Goal: Book appointment/travel/reservation

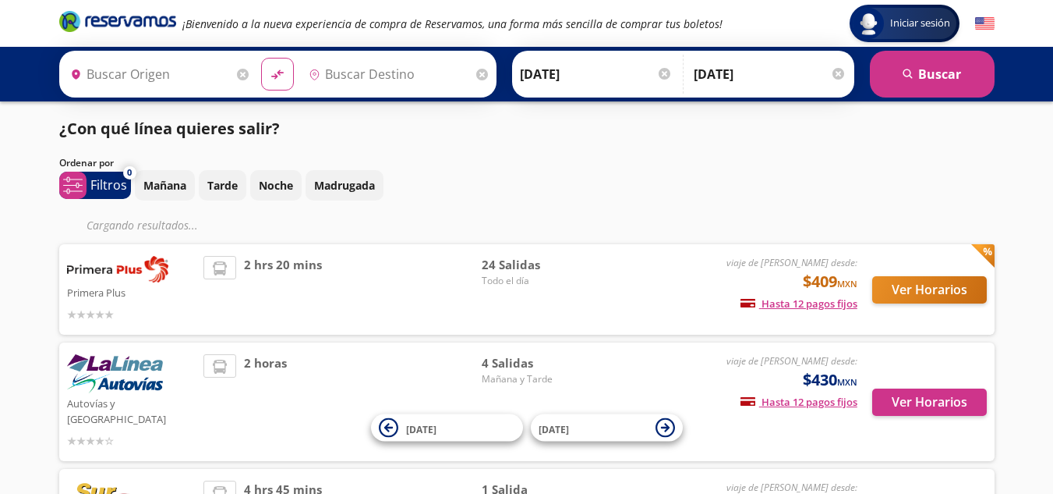
type input "[GEOGRAPHIC_DATA], [GEOGRAPHIC_DATA]"
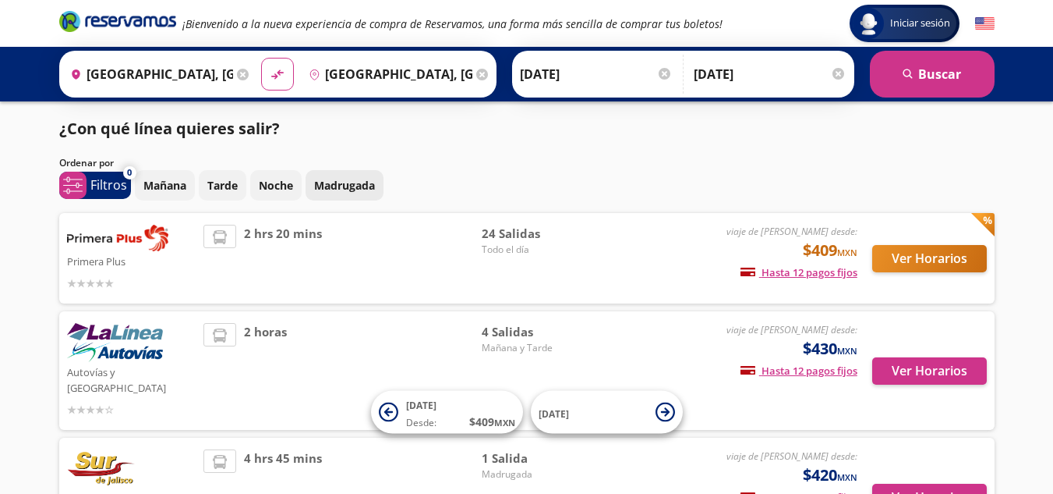
click at [361, 184] on p "Madrugada" at bounding box center [344, 185] width 61 height 16
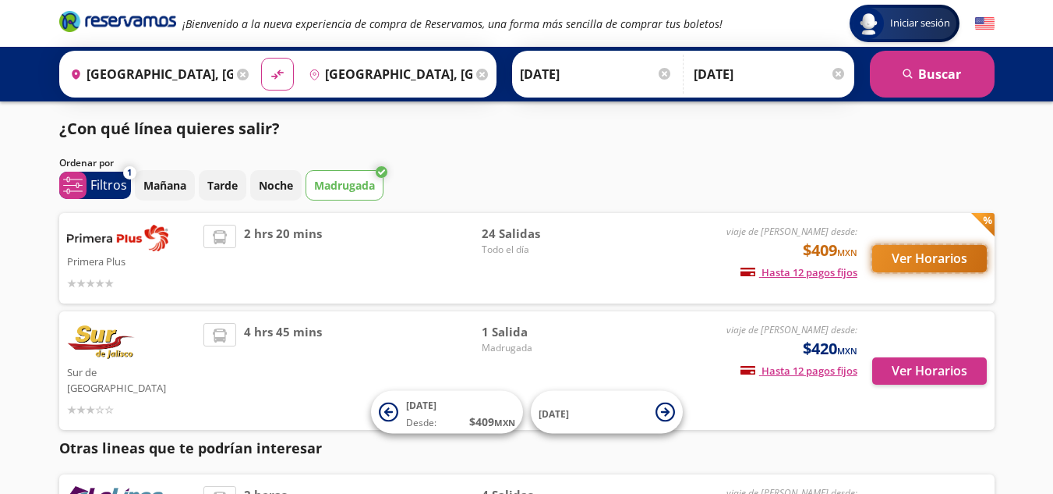
click at [926, 268] on button "Ver Horarios" at bounding box center [930, 258] width 115 height 27
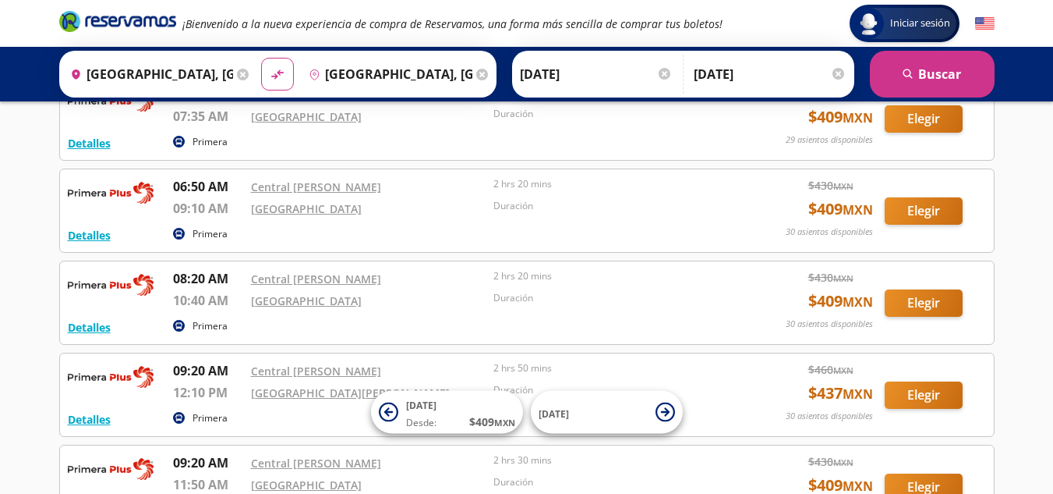
scroll to position [312, 0]
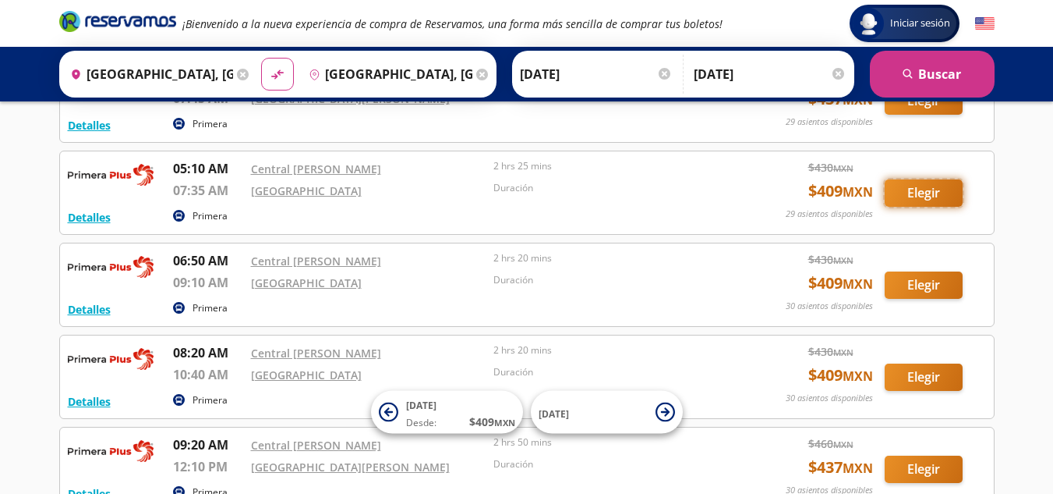
click at [939, 188] on button "Elegir" at bounding box center [924, 192] width 78 height 27
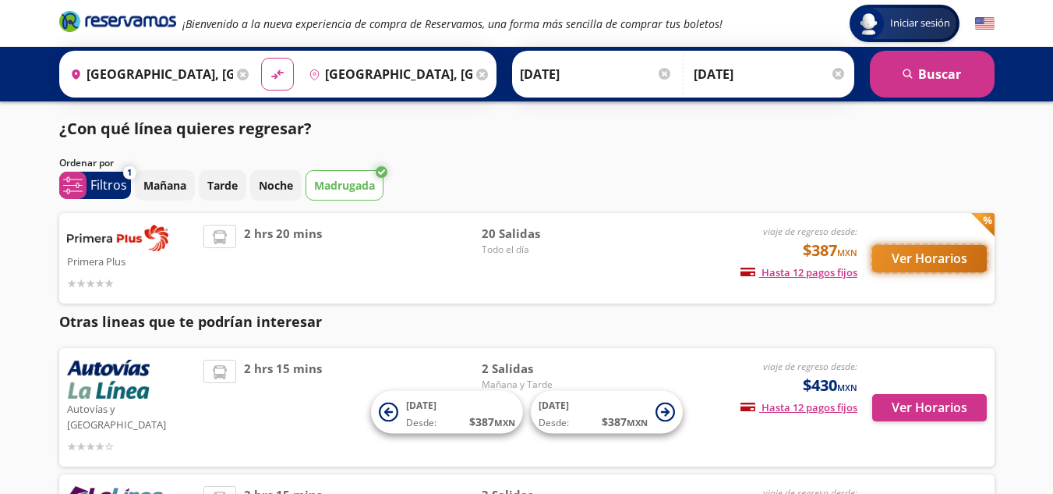
click at [912, 251] on button "Ver Horarios" at bounding box center [930, 258] width 115 height 27
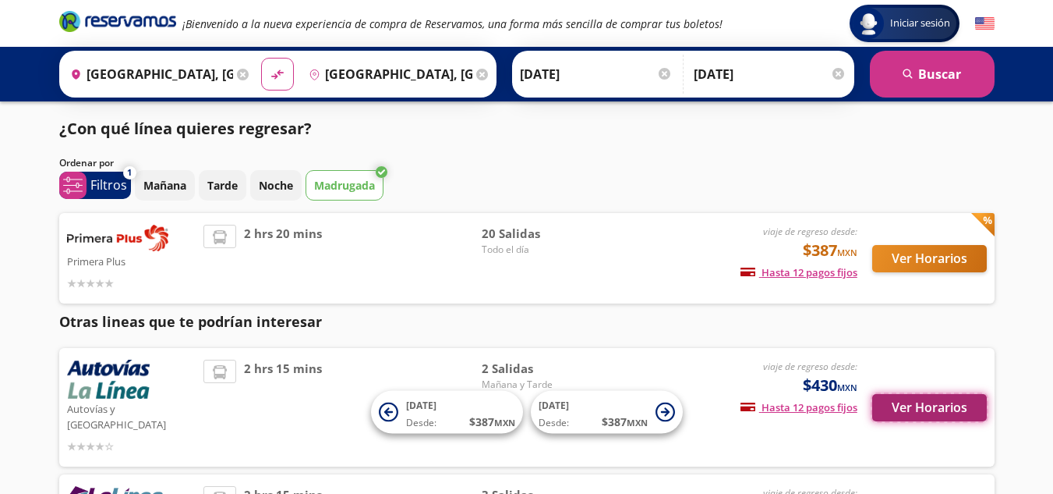
click at [958, 394] on button "Ver Horarios" at bounding box center [930, 407] width 115 height 27
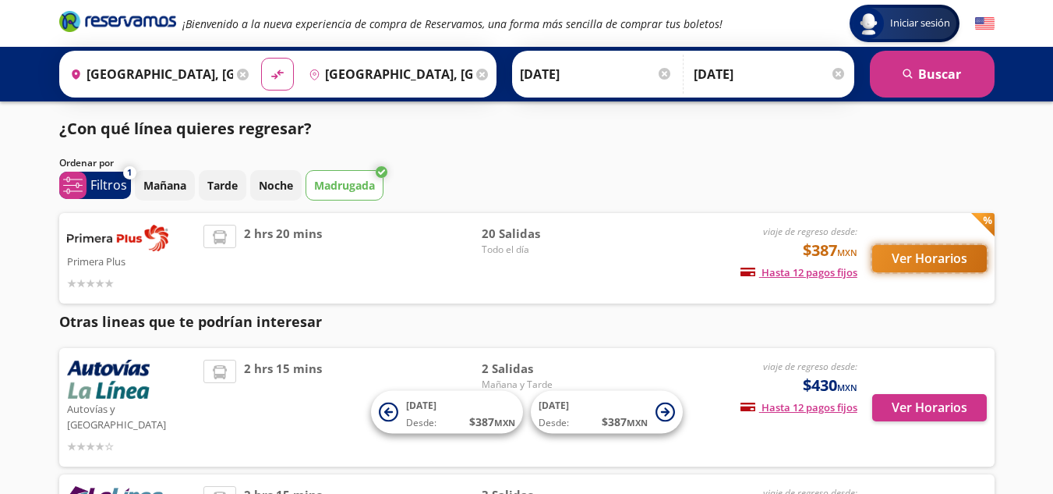
click at [944, 261] on button "Ver Horarios" at bounding box center [930, 258] width 115 height 27
